Goal: Task Accomplishment & Management: Manage account settings

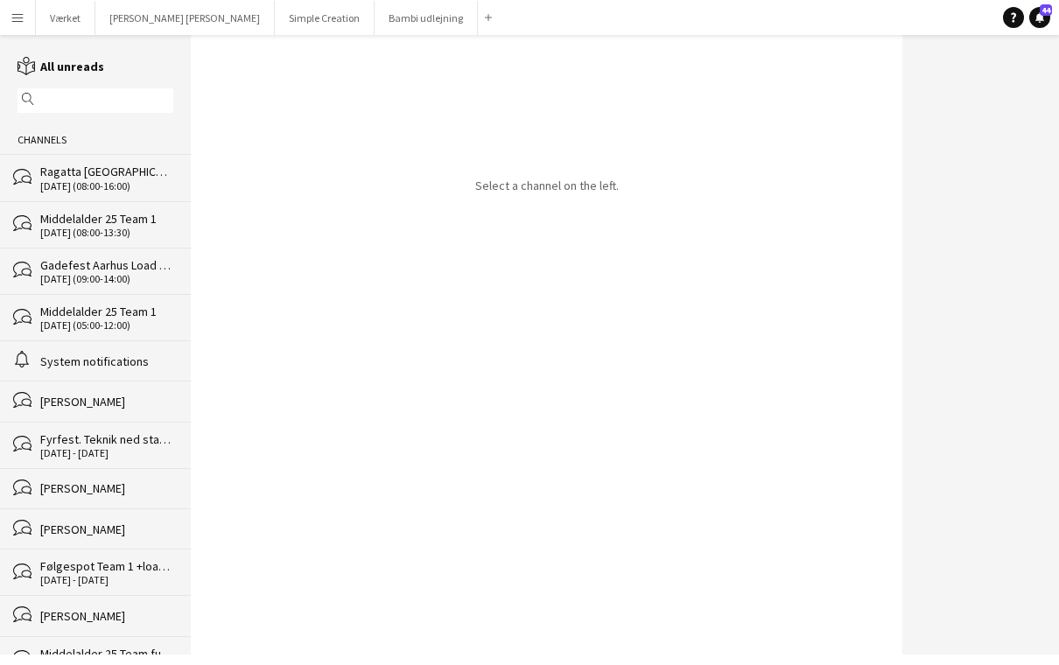
click at [18, 18] on app-icon "Menu" at bounding box center [18, 18] width 14 height 14
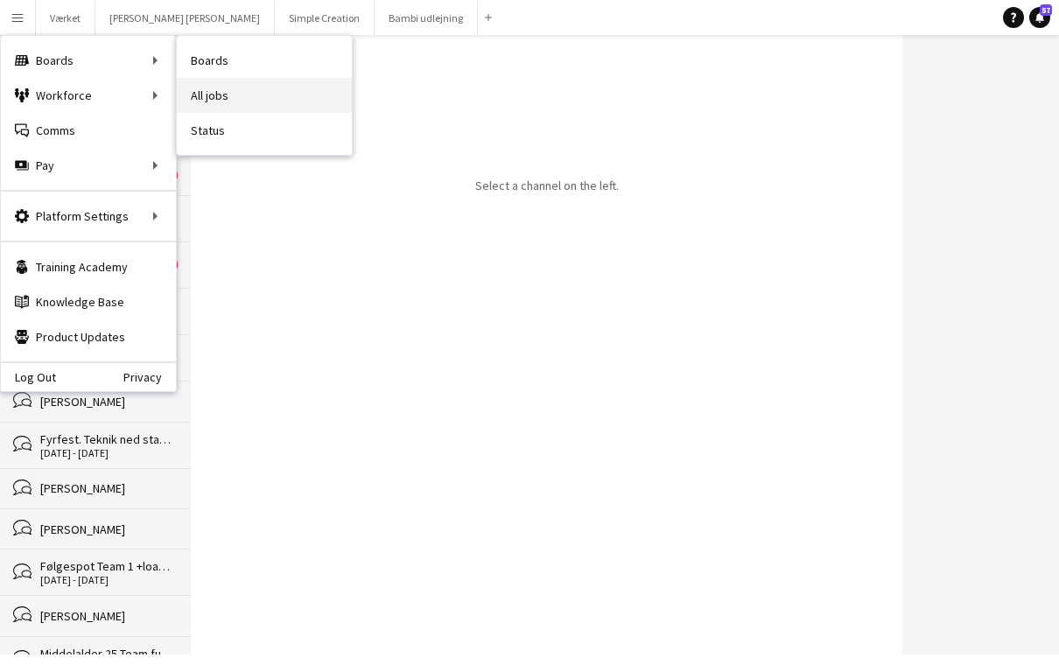
click at [240, 93] on link "All jobs" at bounding box center [264, 95] width 175 height 35
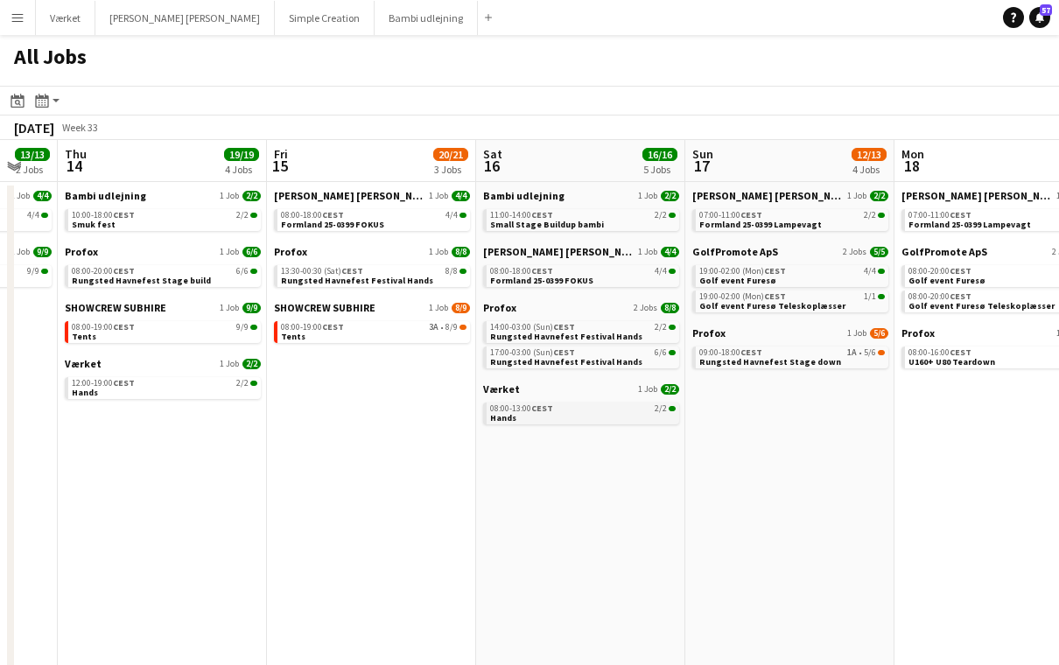
scroll to position [0, 532]
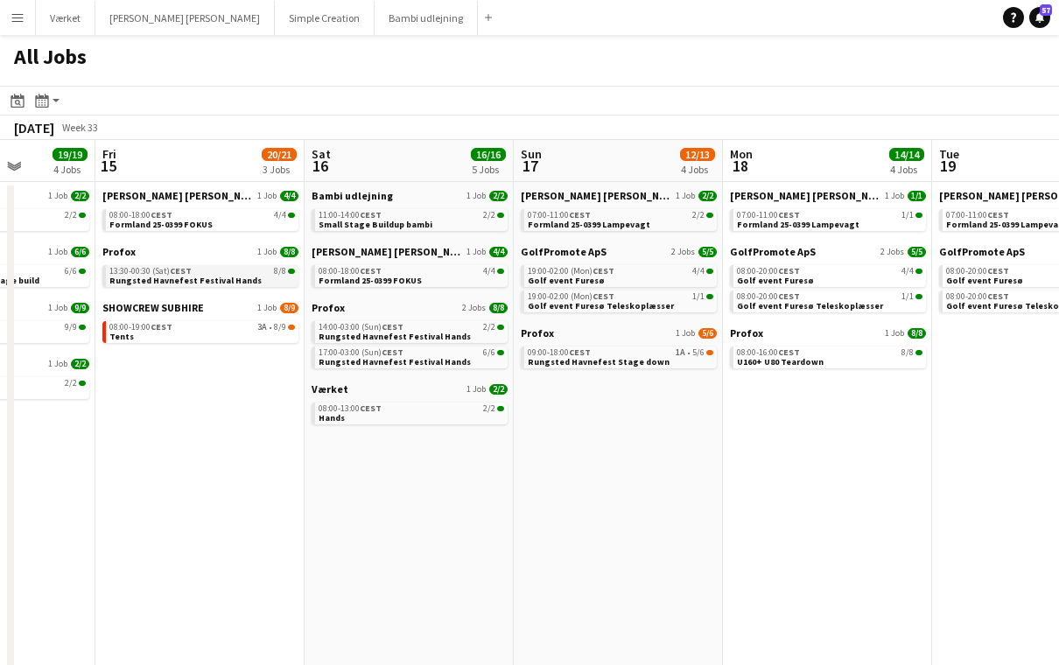
drag, startPoint x: 209, startPoint y: 404, endPoint x: 93, endPoint y: 271, distance: 176.1
click at [178, 367] on app-calendar-viewport "Tue 12 7/7 2 Jobs Wed 13 13/13 2 Jobs Thu 14 19/19 4 Jobs Fri 15 20/21 3 Jobs S…" at bounding box center [529, 411] width 1059 height 542
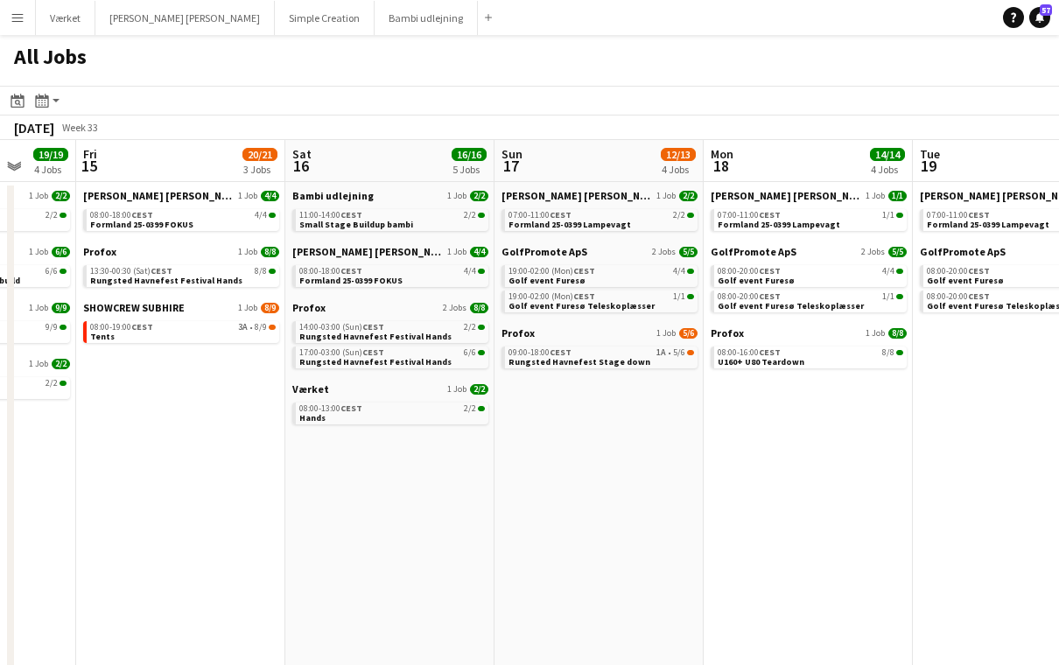
click at [18, 20] on app-icon "Menu" at bounding box center [18, 18] width 14 height 14
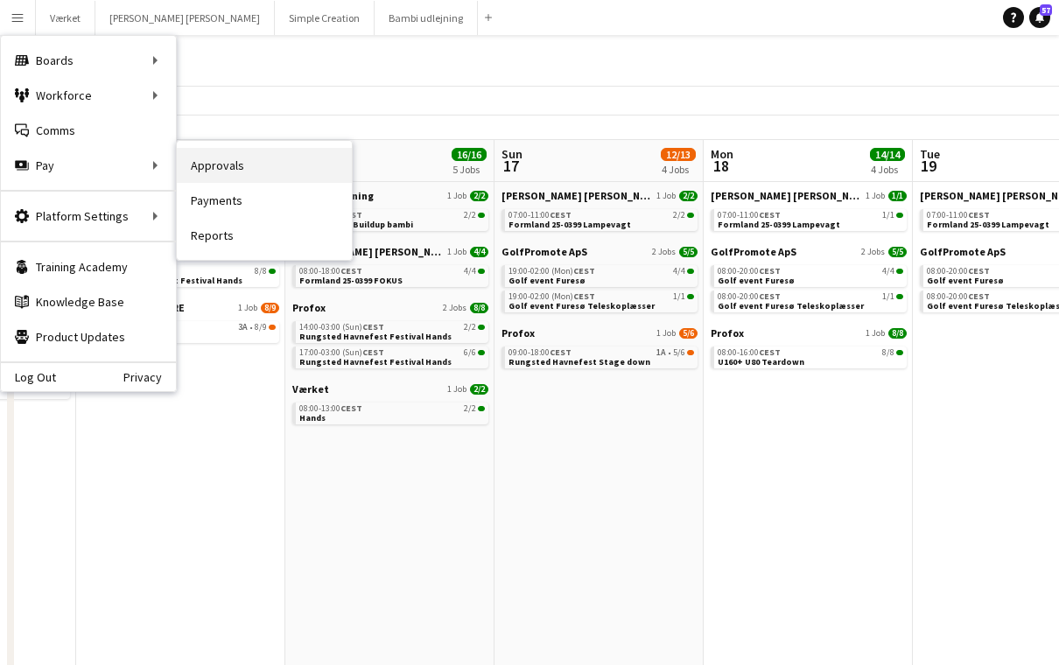
click at [221, 171] on link "Approvals" at bounding box center [264, 165] width 175 height 35
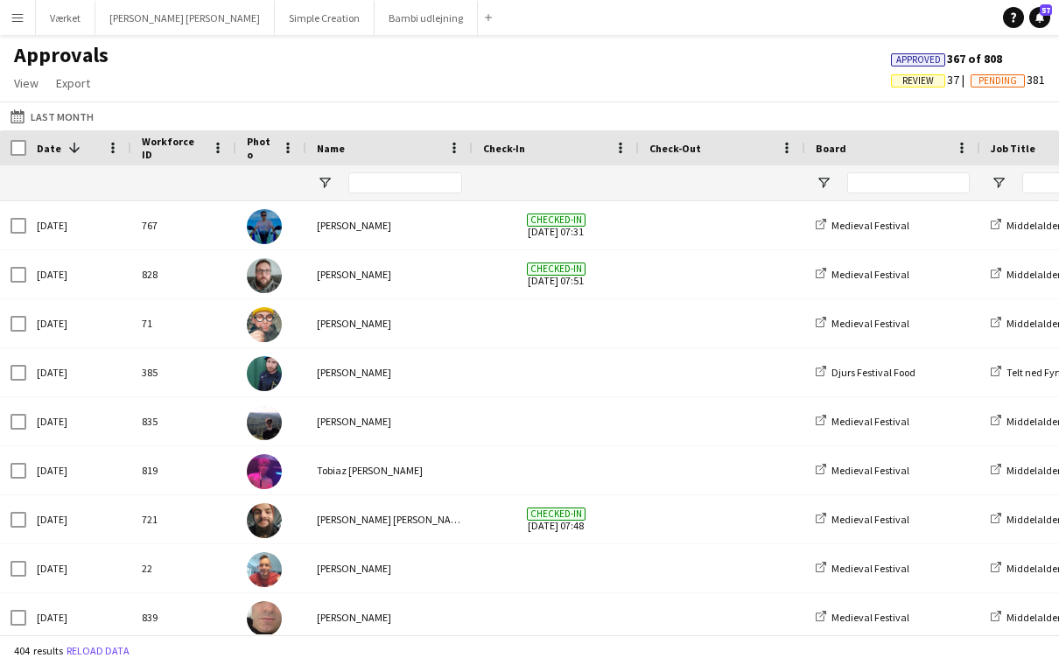
click at [18, 122] on app-icon "Last Month" at bounding box center [21, 116] width 20 height 14
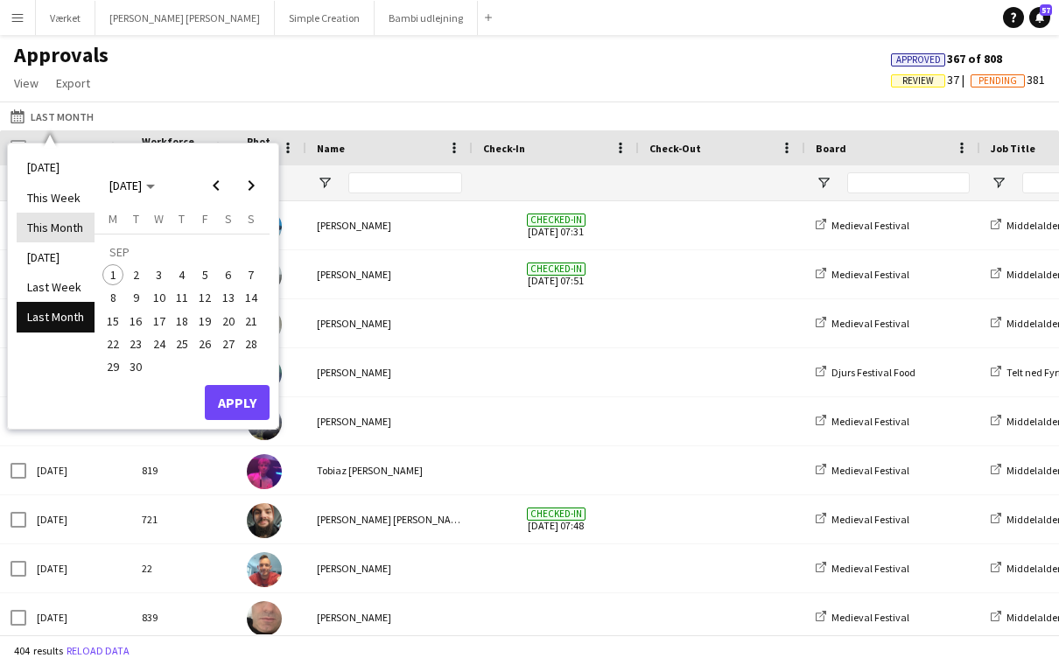
click at [83, 230] on li "This Month" at bounding box center [56, 228] width 78 height 30
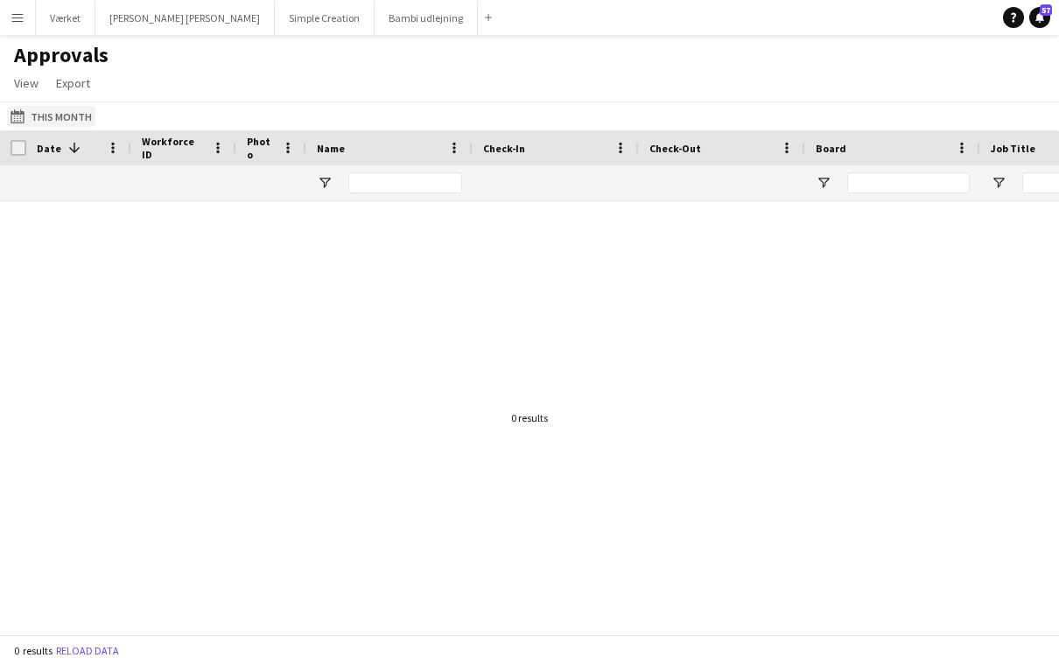
click at [16, 121] on app-icon "Last Month" at bounding box center [21, 116] width 20 height 14
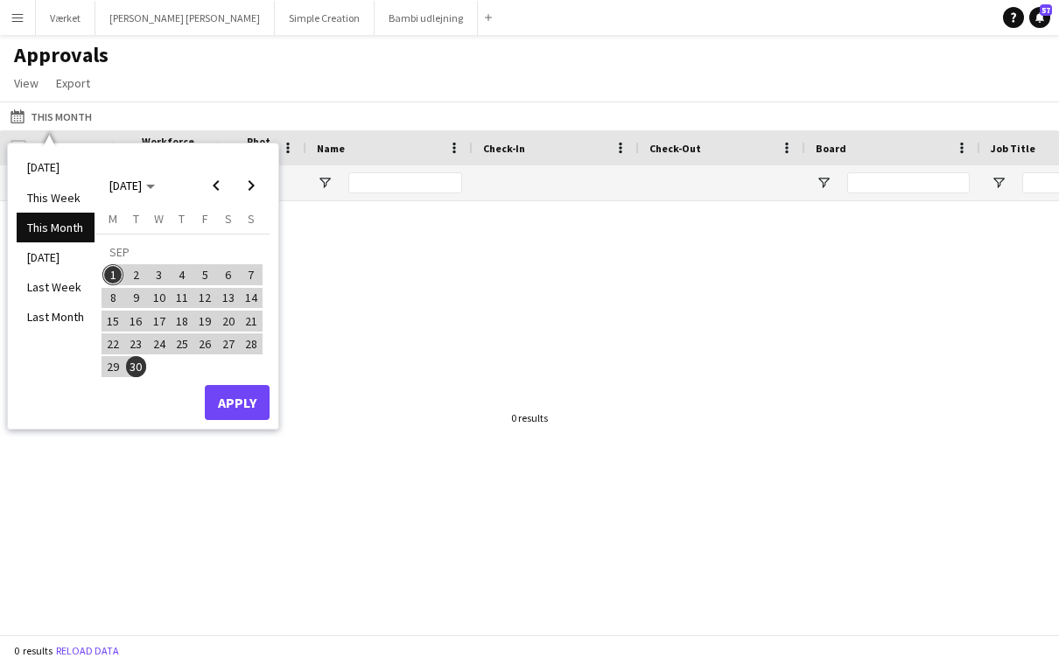
click at [79, 318] on li "Last Month" at bounding box center [56, 317] width 78 height 30
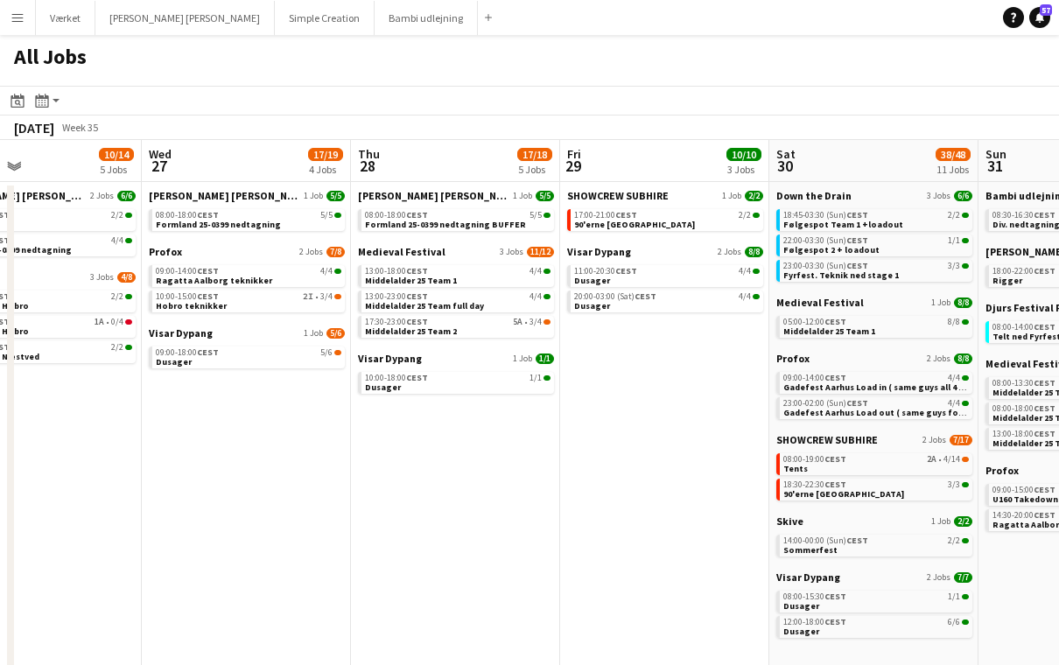
click at [21, 45] on h1 "All Jobs" at bounding box center [50, 60] width 101 height 51
click at [19, 46] on h1 "All Jobs" at bounding box center [50, 60] width 101 height 51
click at [16, 44] on h1 "All Jobs" at bounding box center [50, 60] width 101 height 51
click at [14, 35] on h1 "All Jobs" at bounding box center [50, 60] width 101 height 51
click at [20, 42] on h1 "All Jobs" at bounding box center [50, 60] width 101 height 51
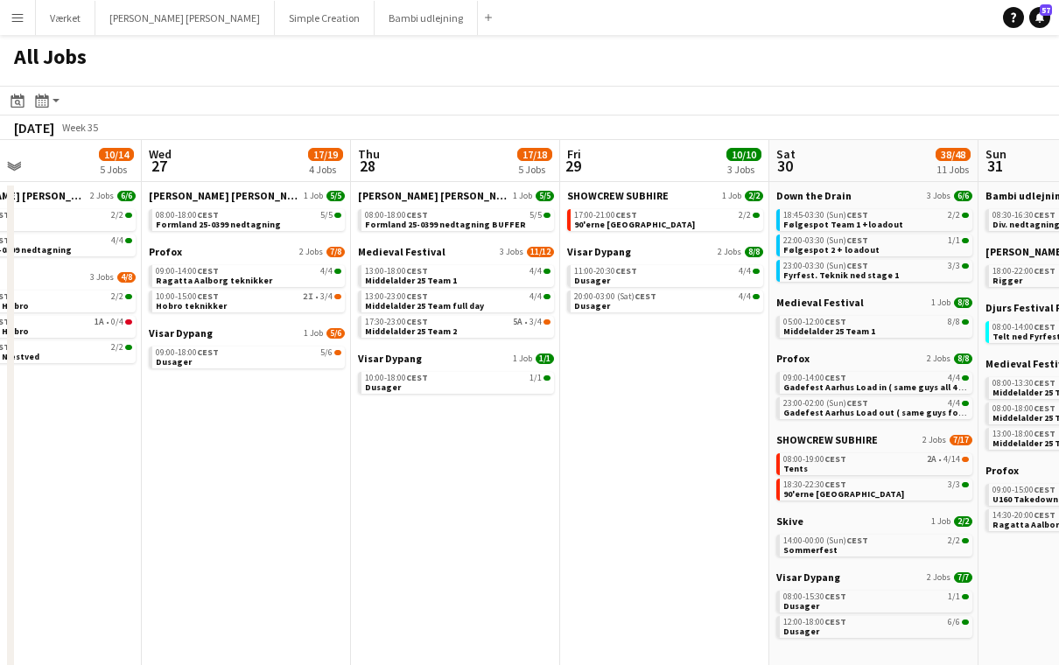
click at [0, 50] on h1 "All Jobs" at bounding box center [50, 60] width 101 height 51
click at [19, 38] on h1 "All Jobs" at bounding box center [50, 60] width 101 height 51
click at [21, 19] on app-icon "Menu" at bounding box center [18, 18] width 14 height 14
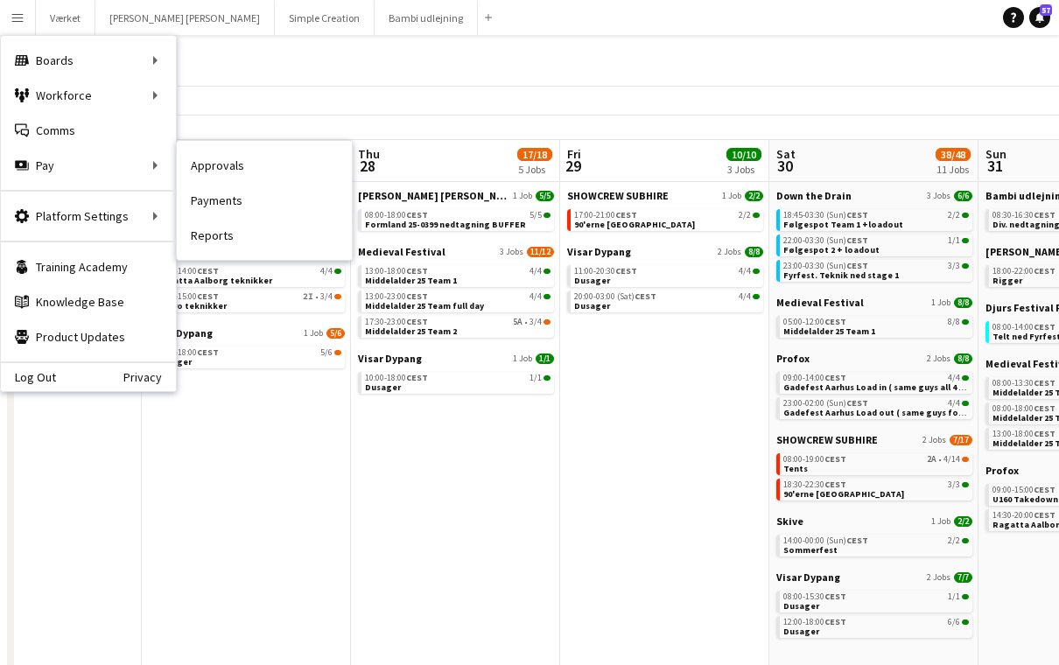
click at [208, 169] on link "Approvals" at bounding box center [264, 165] width 175 height 35
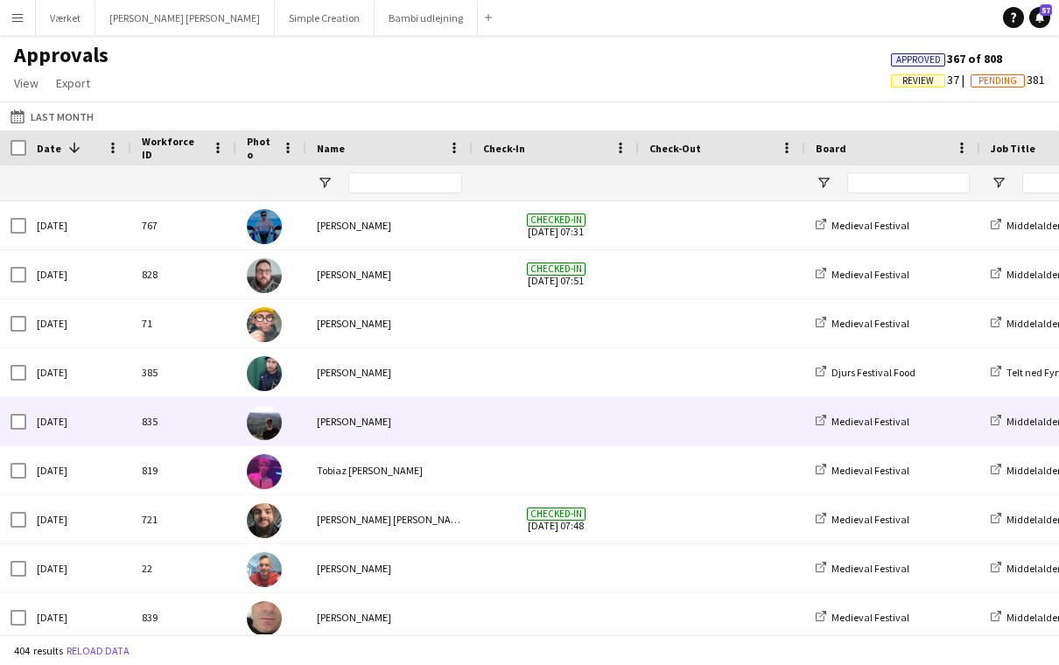
click at [228, 408] on div "835" at bounding box center [183, 421] width 105 height 48
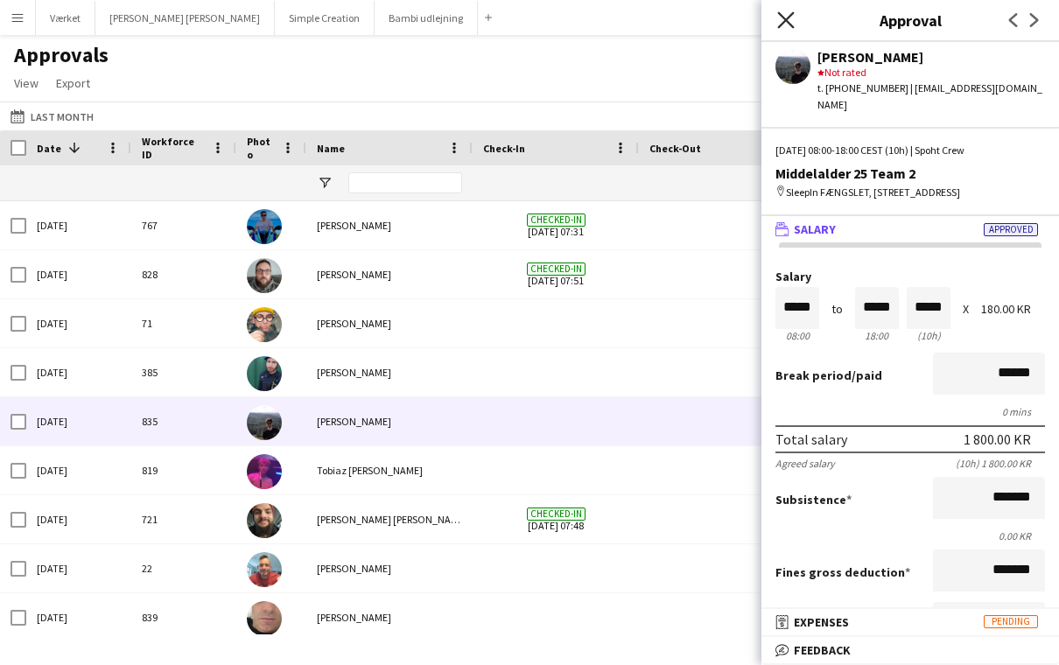
click at [789, 22] on icon at bounding box center [785, 19] width 17 height 17
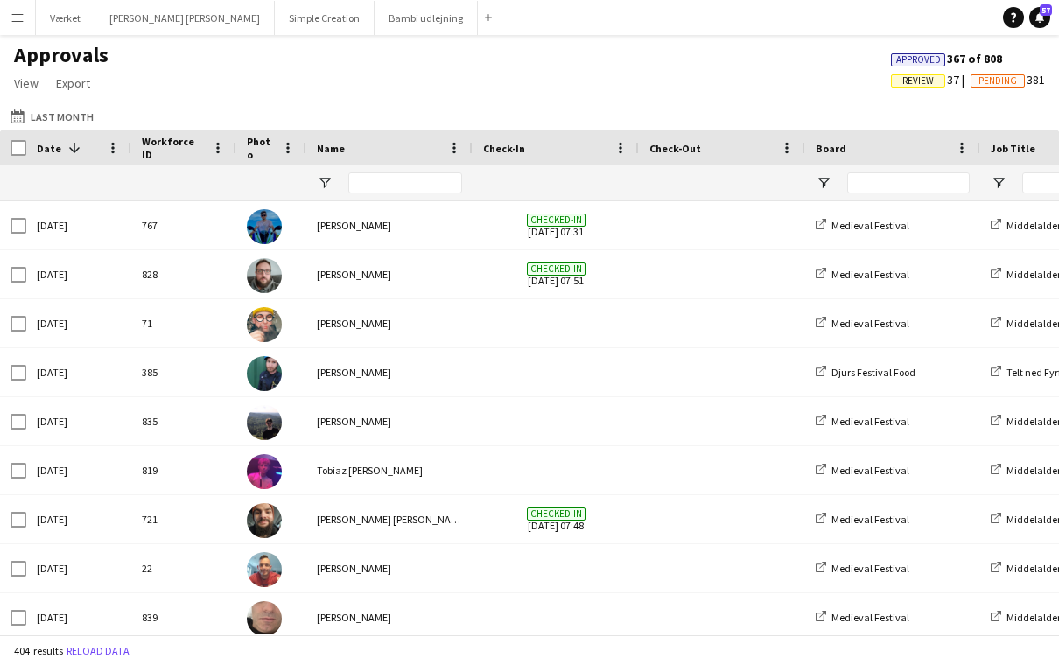
click at [74, 116] on button "Last Month Last Month" at bounding box center [52, 116] width 90 height 21
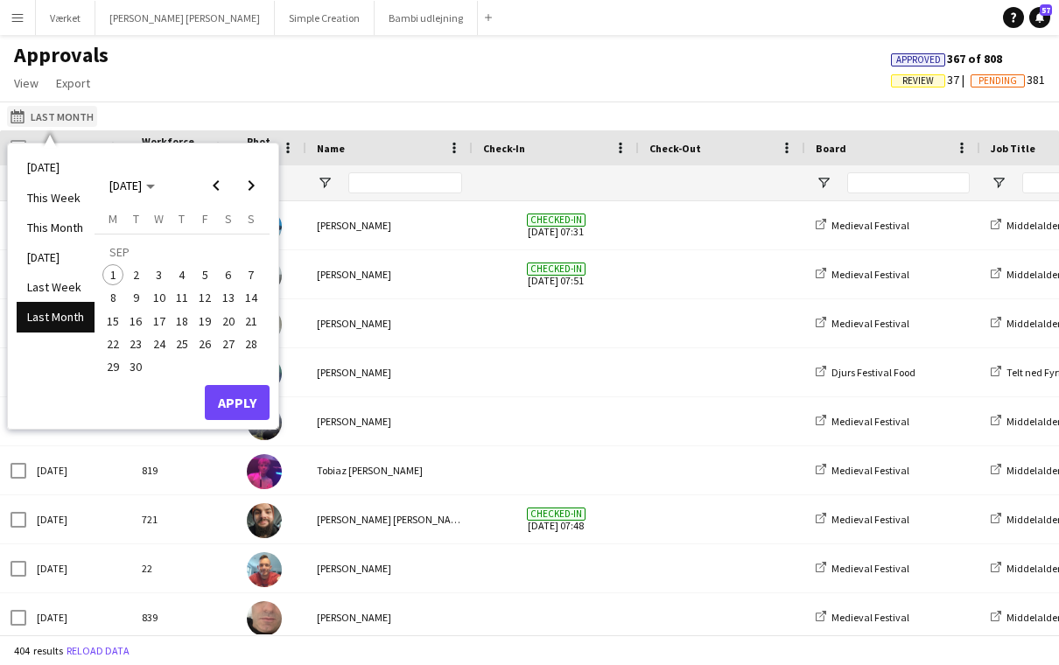
click at [74, 120] on button "Last Month Last Month" at bounding box center [52, 116] width 90 height 21
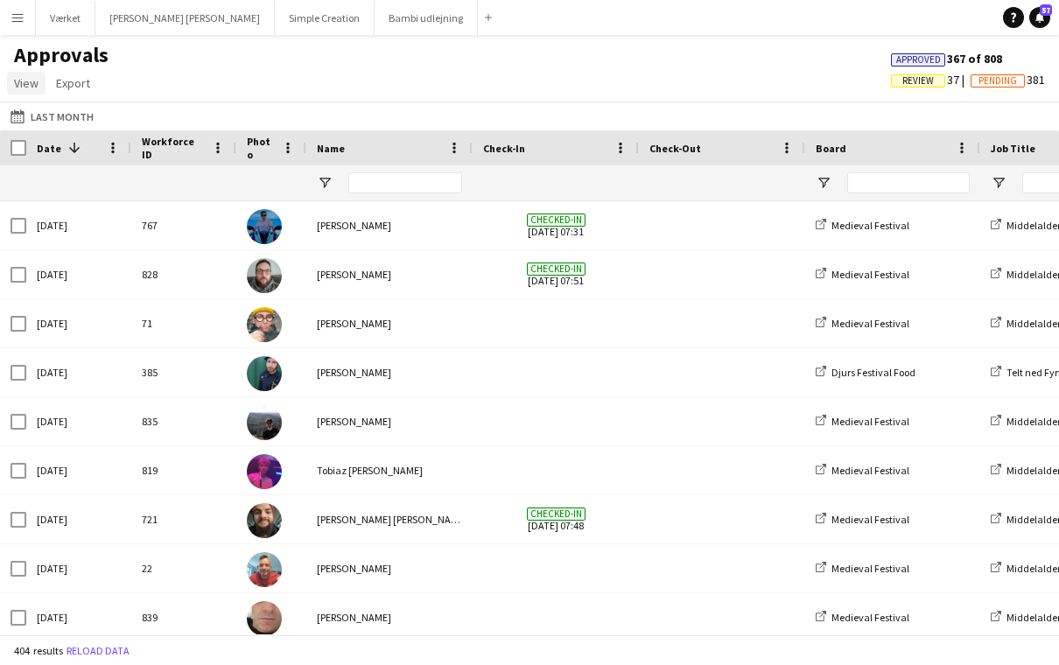
click at [23, 75] on span "View" at bounding box center [26, 83] width 25 height 16
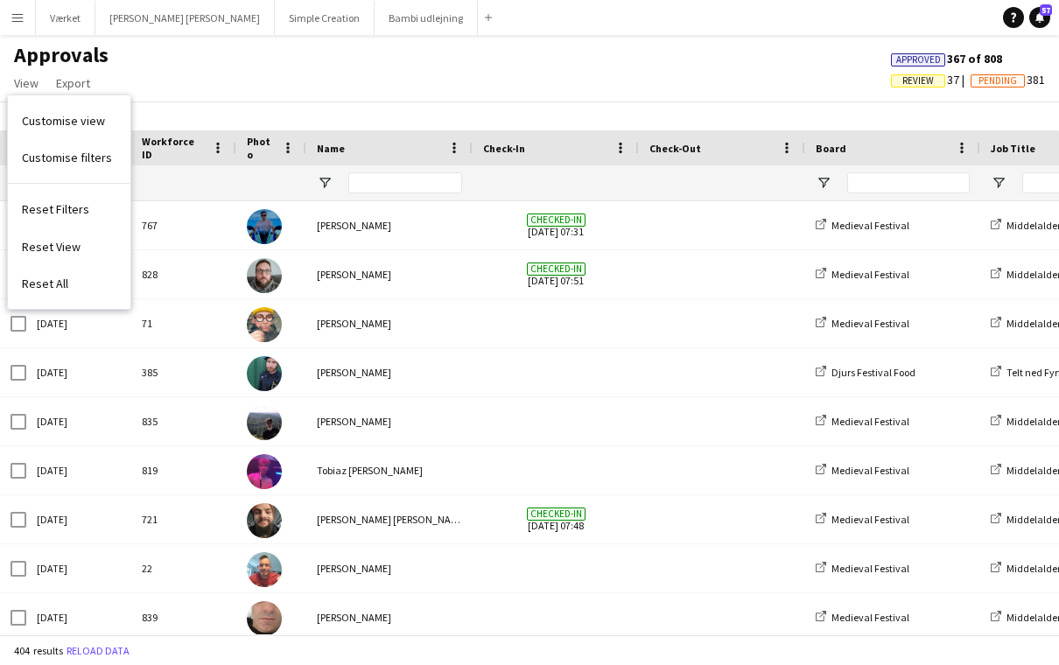
click at [85, 123] on span "Customise view" at bounding box center [63, 121] width 83 height 16
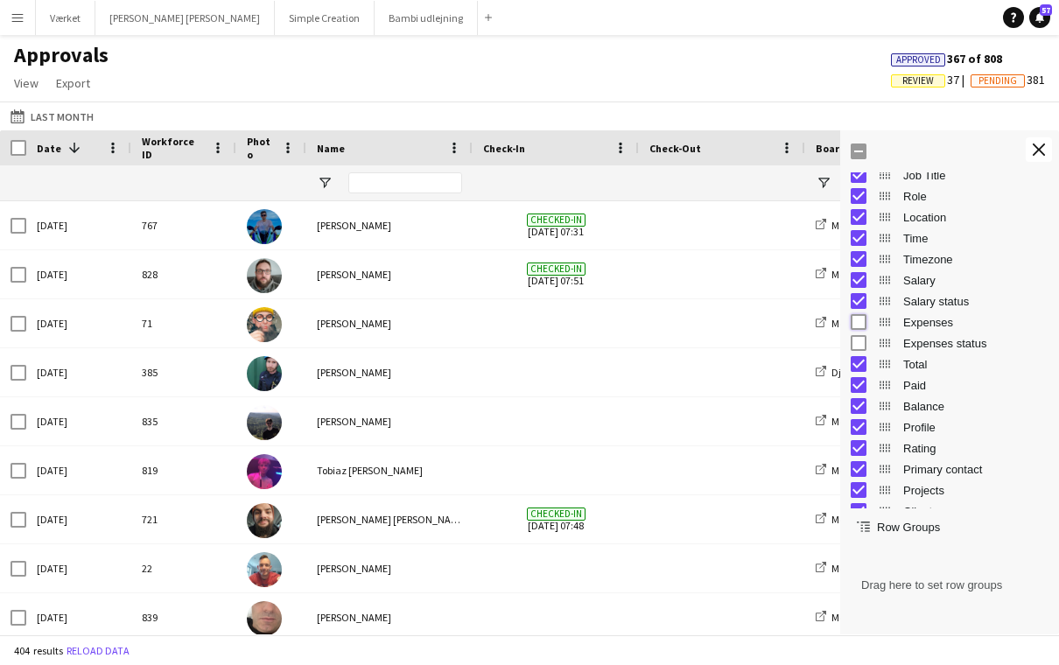
scroll to position [158, 0]
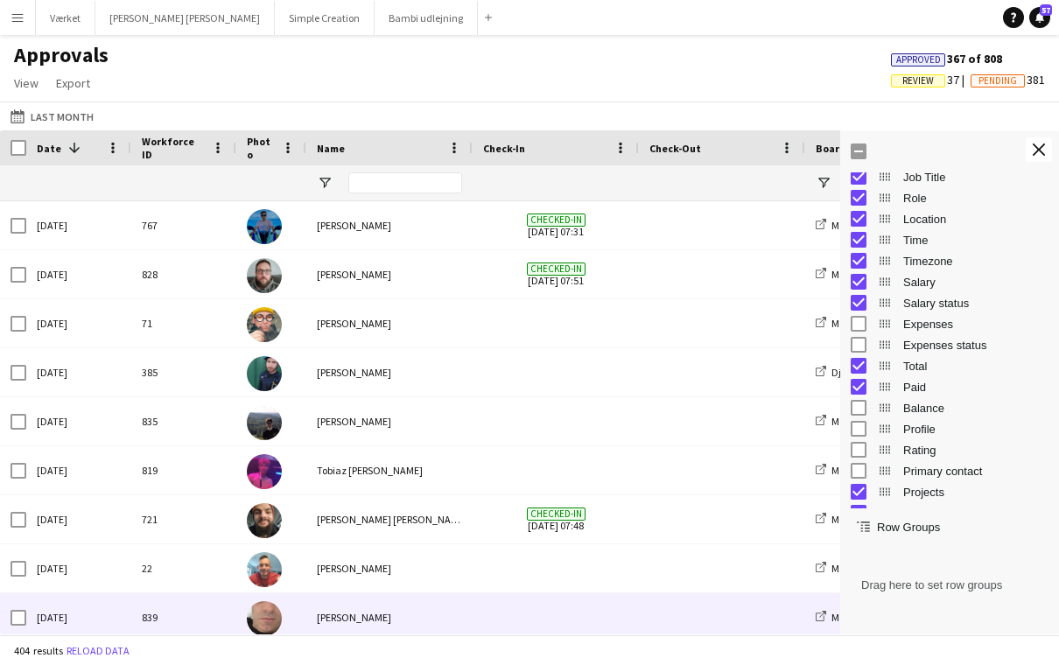
click at [684, 623] on span at bounding box center [721, 617] width 145 height 48
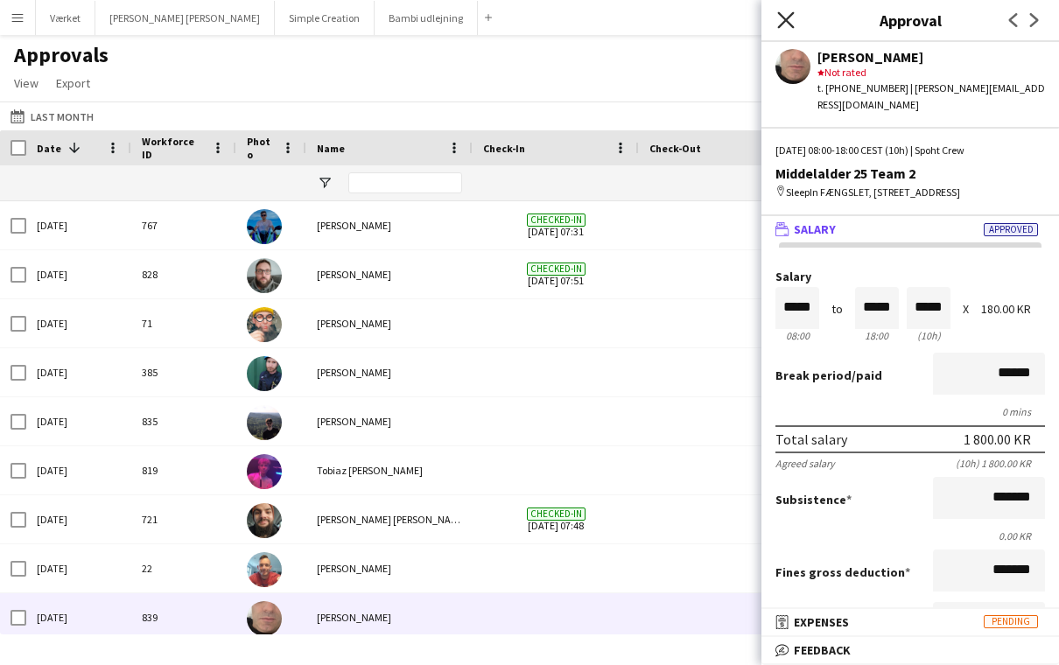
click at [788, 12] on icon "Close pop-in" at bounding box center [785, 19] width 17 height 17
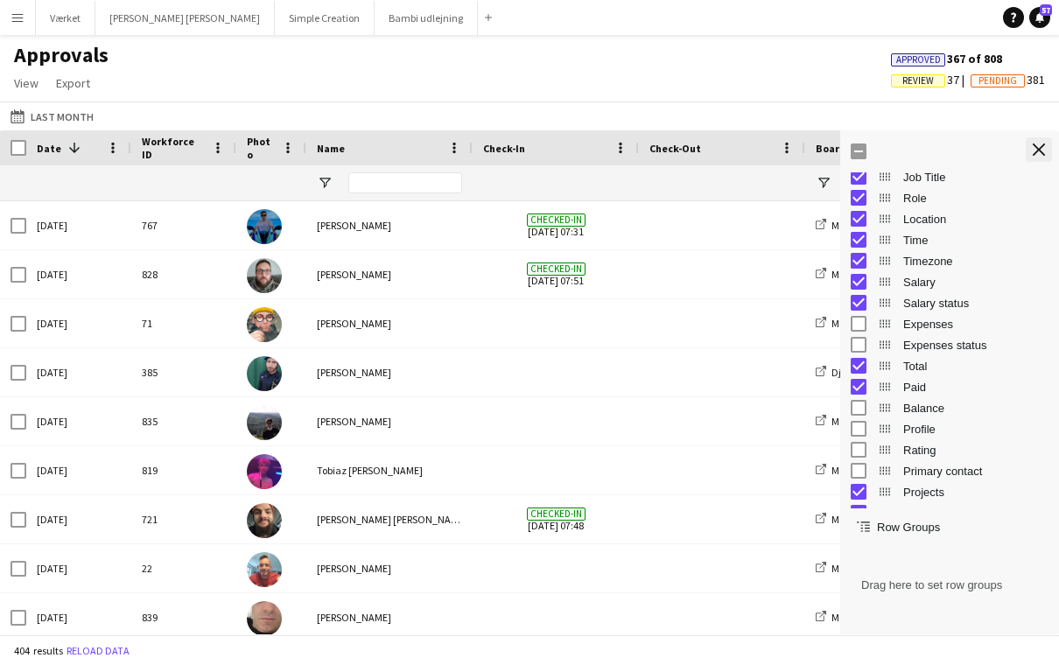
click at [1042, 154] on app-icon "Close tool panel" at bounding box center [1039, 150] width 12 height 12
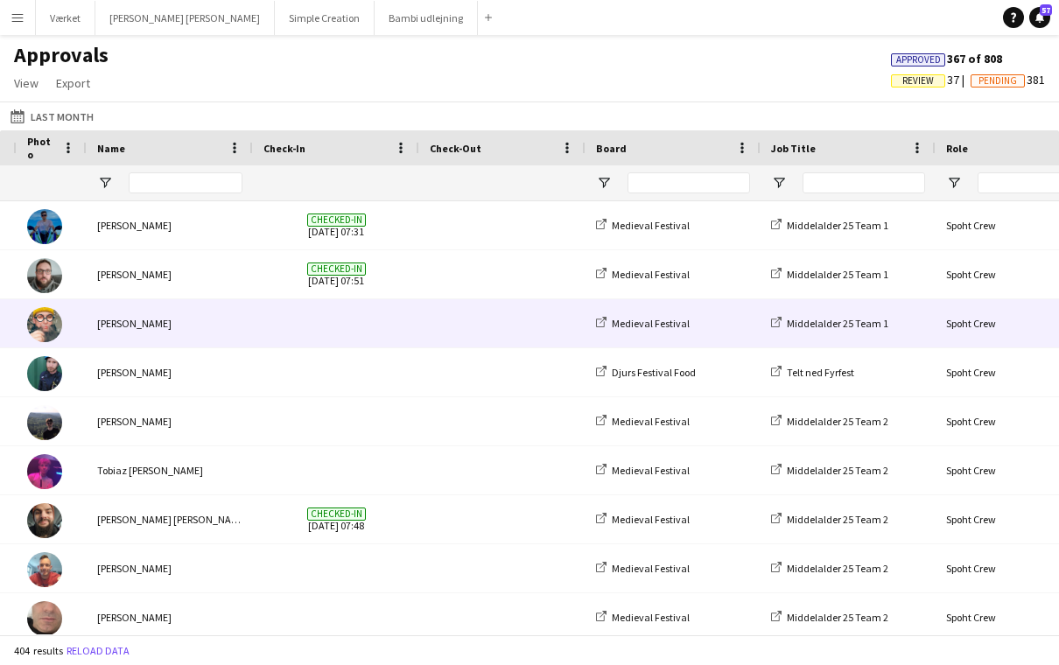
scroll to position [0, 303]
